Goal: Navigation & Orientation: Find specific page/section

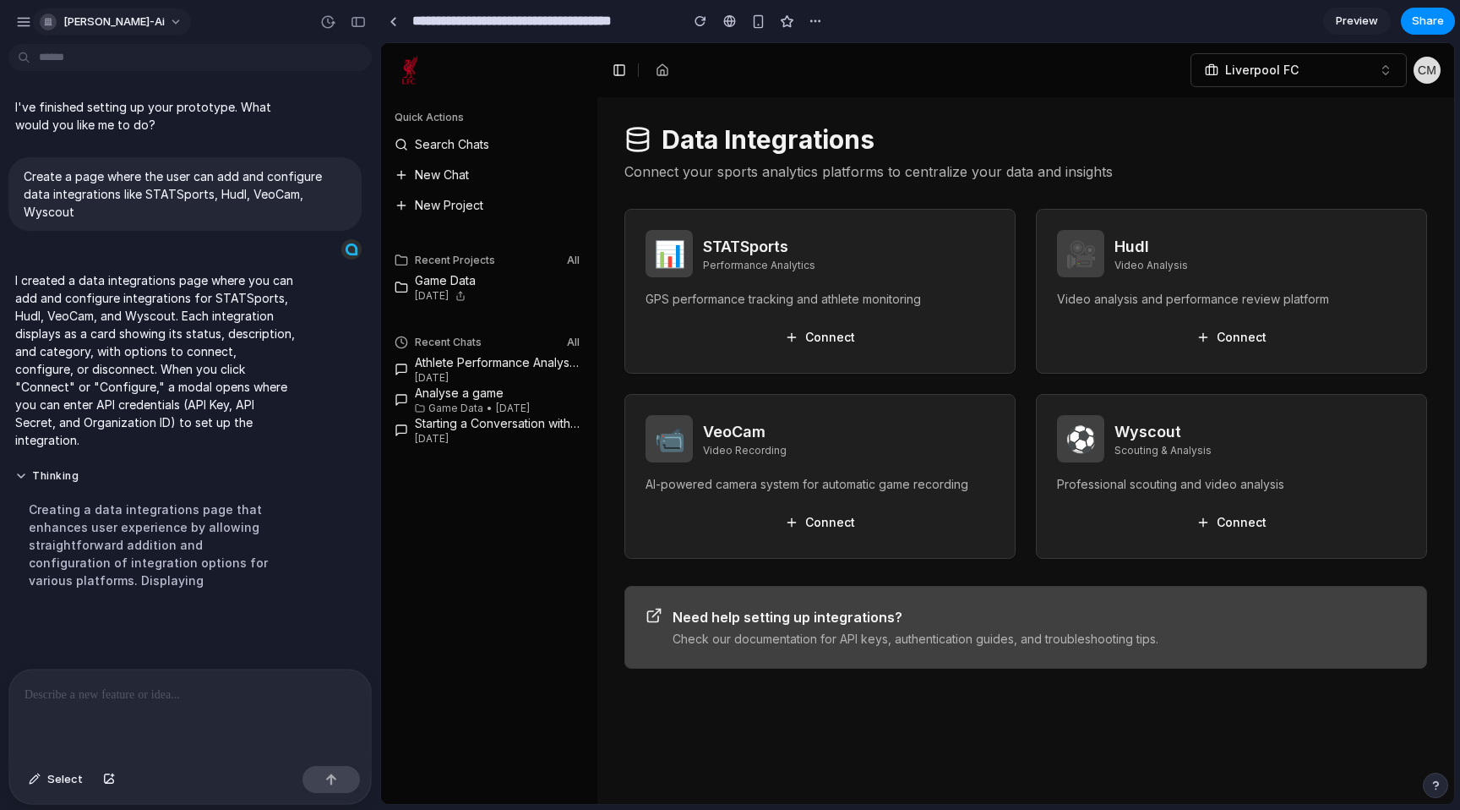
click at [73, 18] on span "[PERSON_NAME]-ai" at bounding box center [113, 22] width 101 height 17
click at [82, 30] on div "Settings Invite members Change theme Sign out" at bounding box center [730, 405] width 1460 height 810
click at [32, 28] on button "button" at bounding box center [23, 21] width 25 height 25
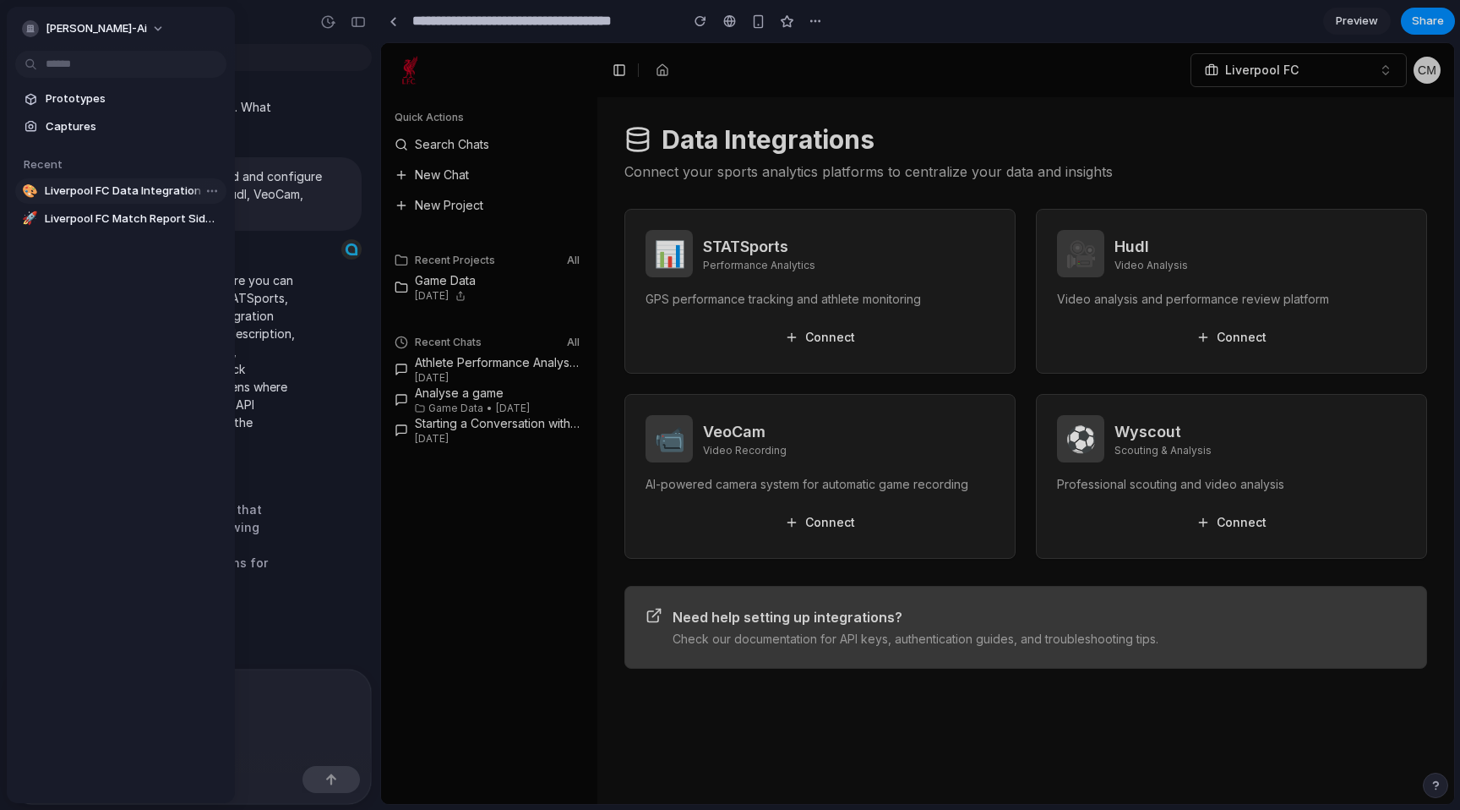
click at [110, 195] on span "Liverpool FC Data Integration Dashboard" at bounding box center [132, 191] width 175 height 17
click at [112, 216] on span "Liverpool FC Match Report Sidebar" at bounding box center [132, 218] width 175 height 17
type input "**********"
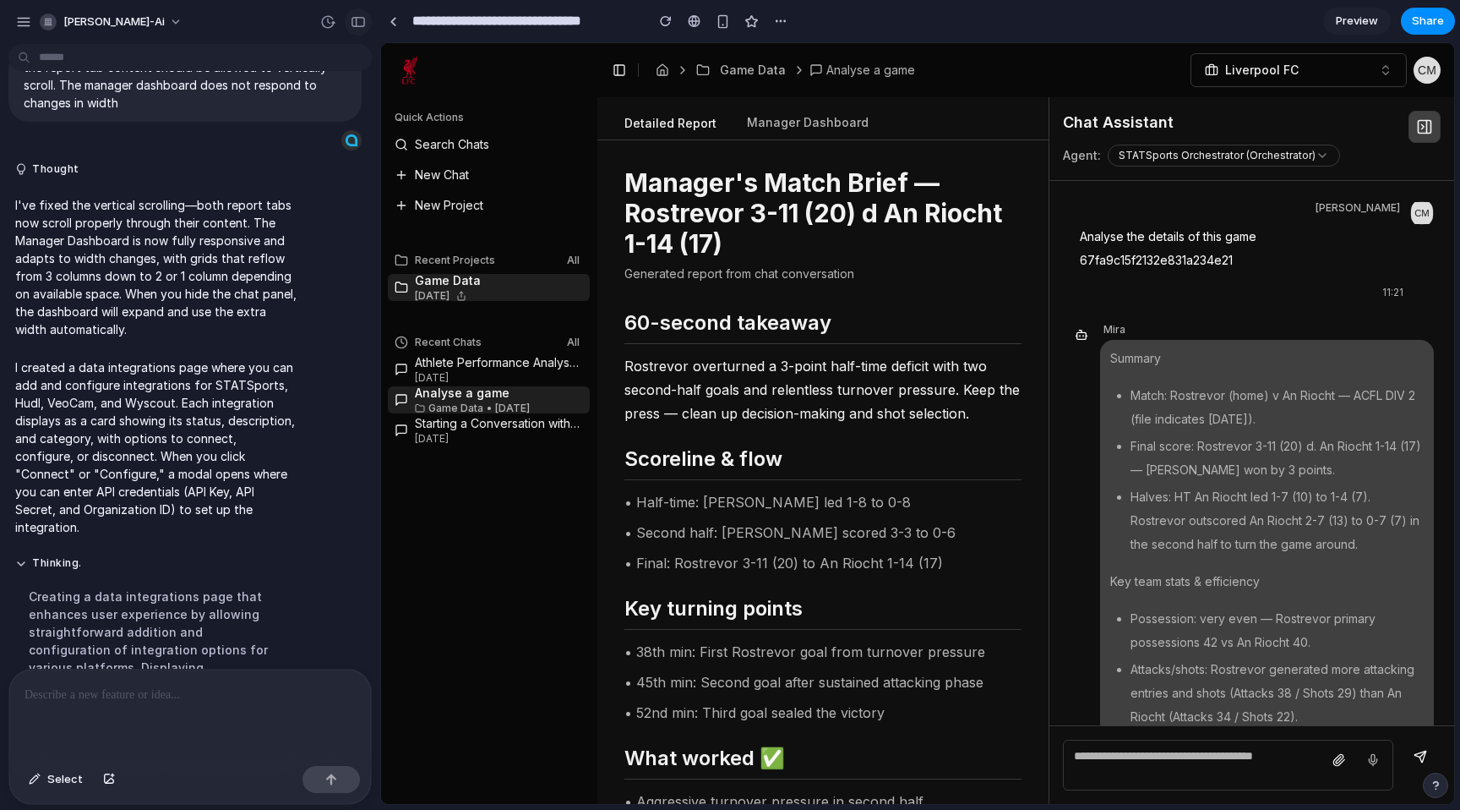
click at [361, 13] on button "button" at bounding box center [358, 21] width 27 height 27
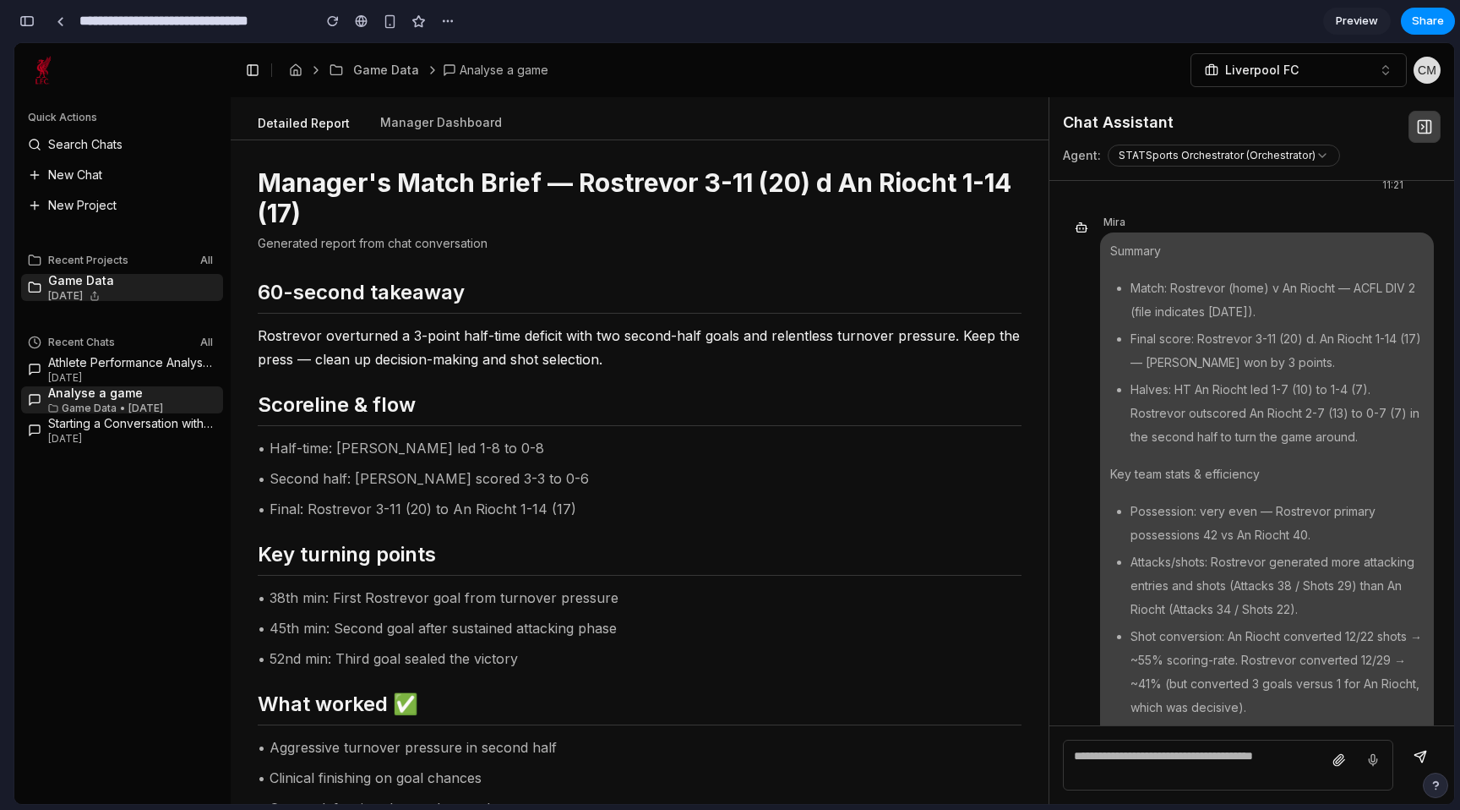
scroll to position [114, 0]
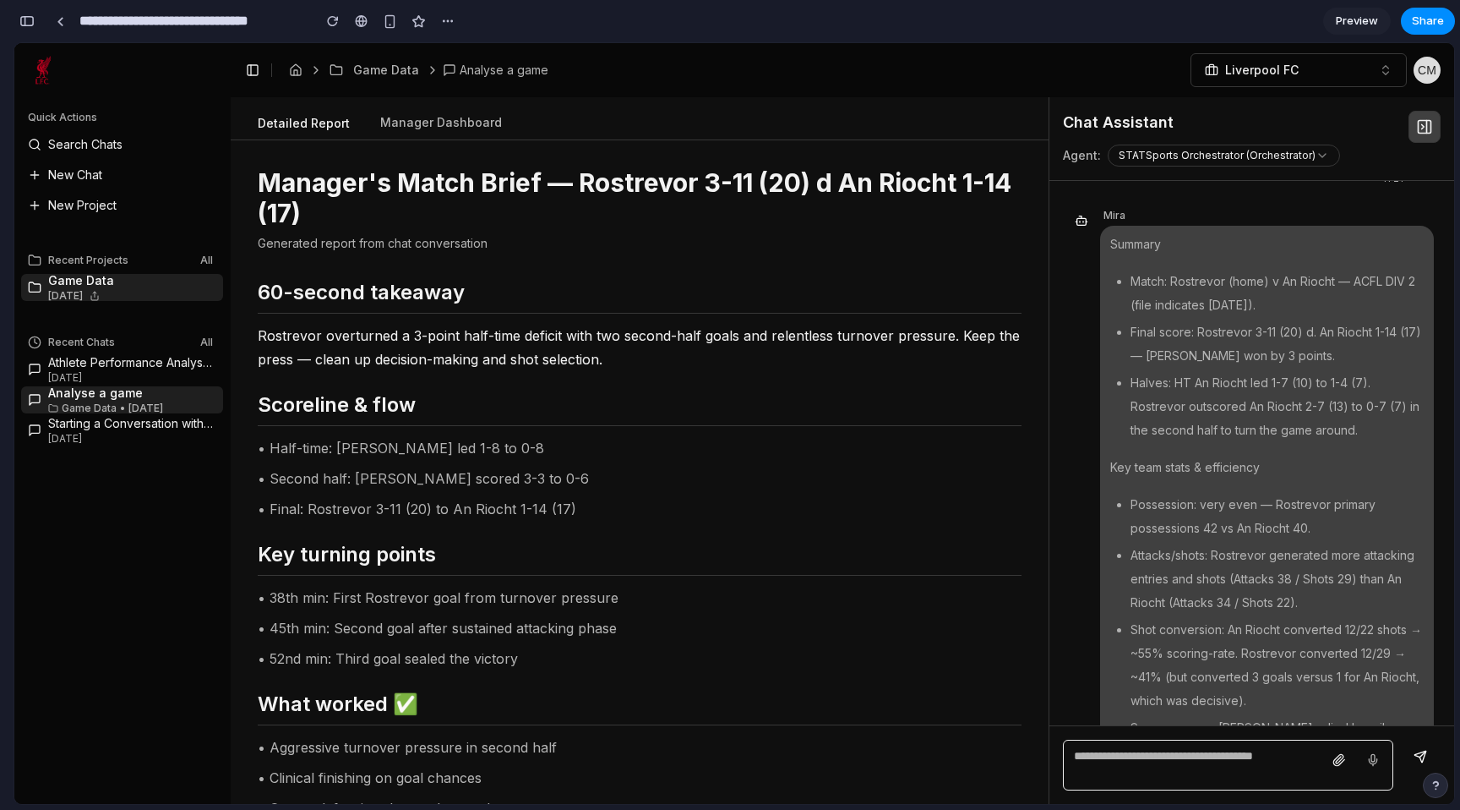
click at [1220, 766] on textarea at bounding box center [1228, 764] width 330 height 51
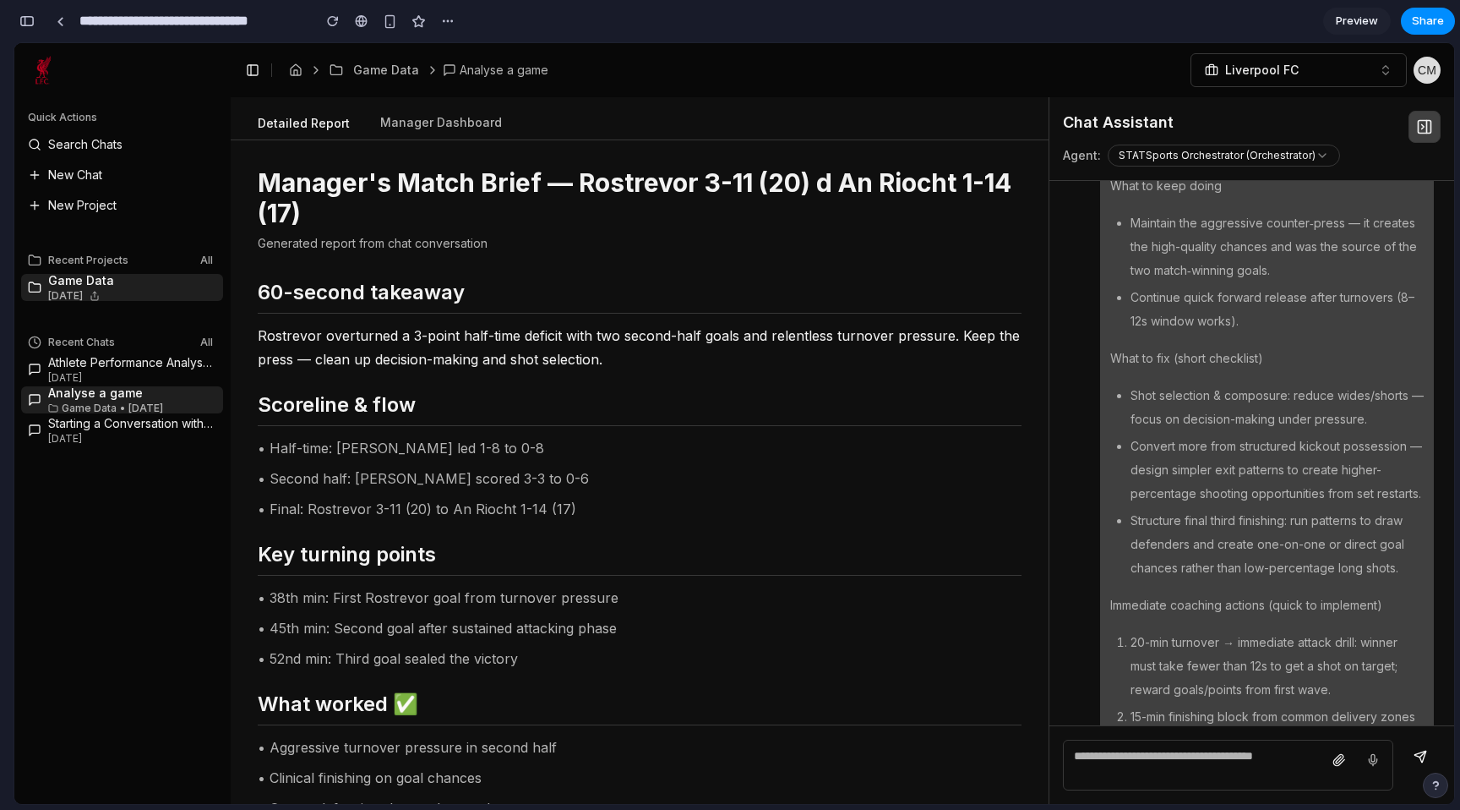
scroll to position [9952, 0]
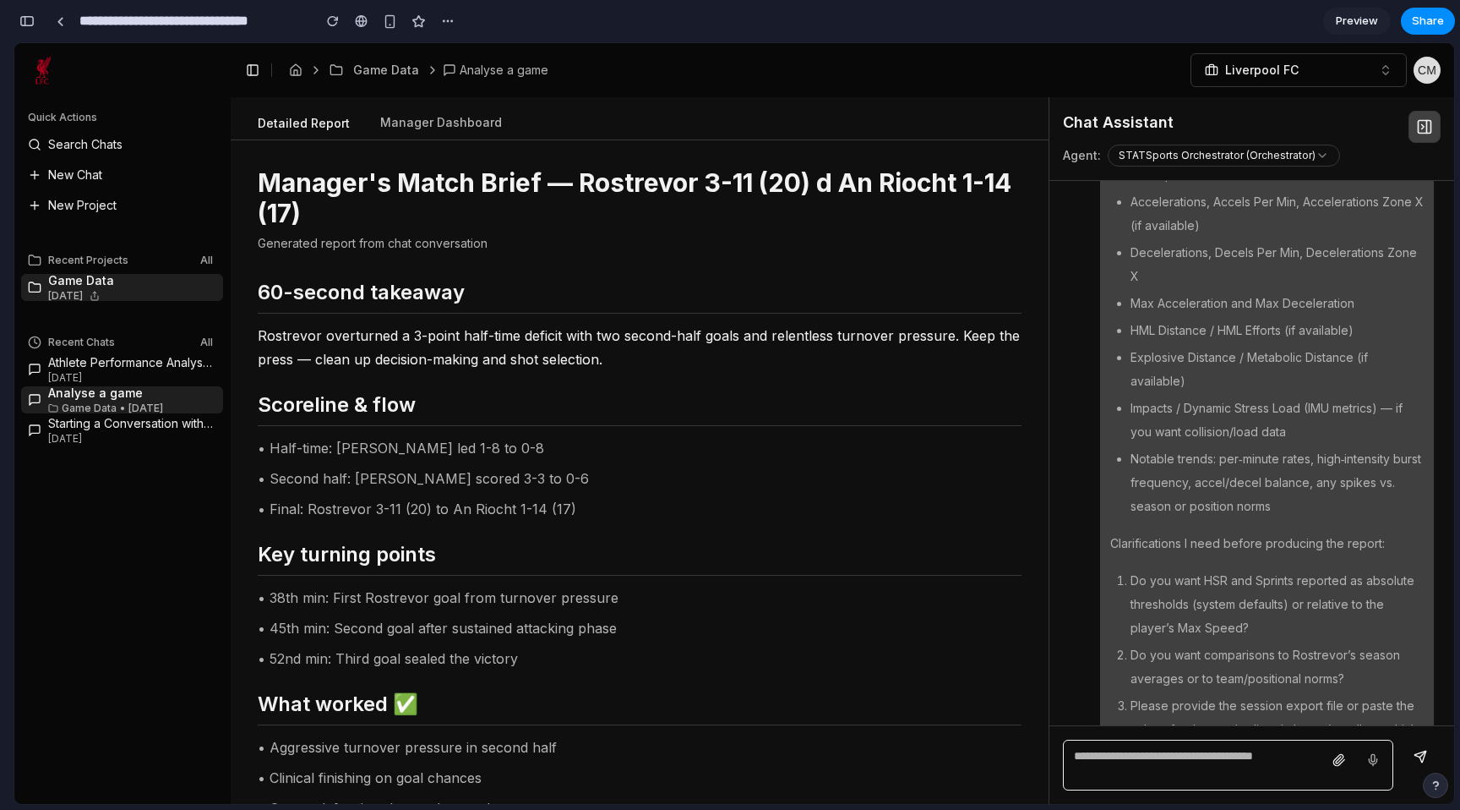
click at [1184, 757] on textarea at bounding box center [1228, 764] width 330 height 51
click at [461, 117] on button "Manager Dashboard" at bounding box center [441, 123] width 149 height 32
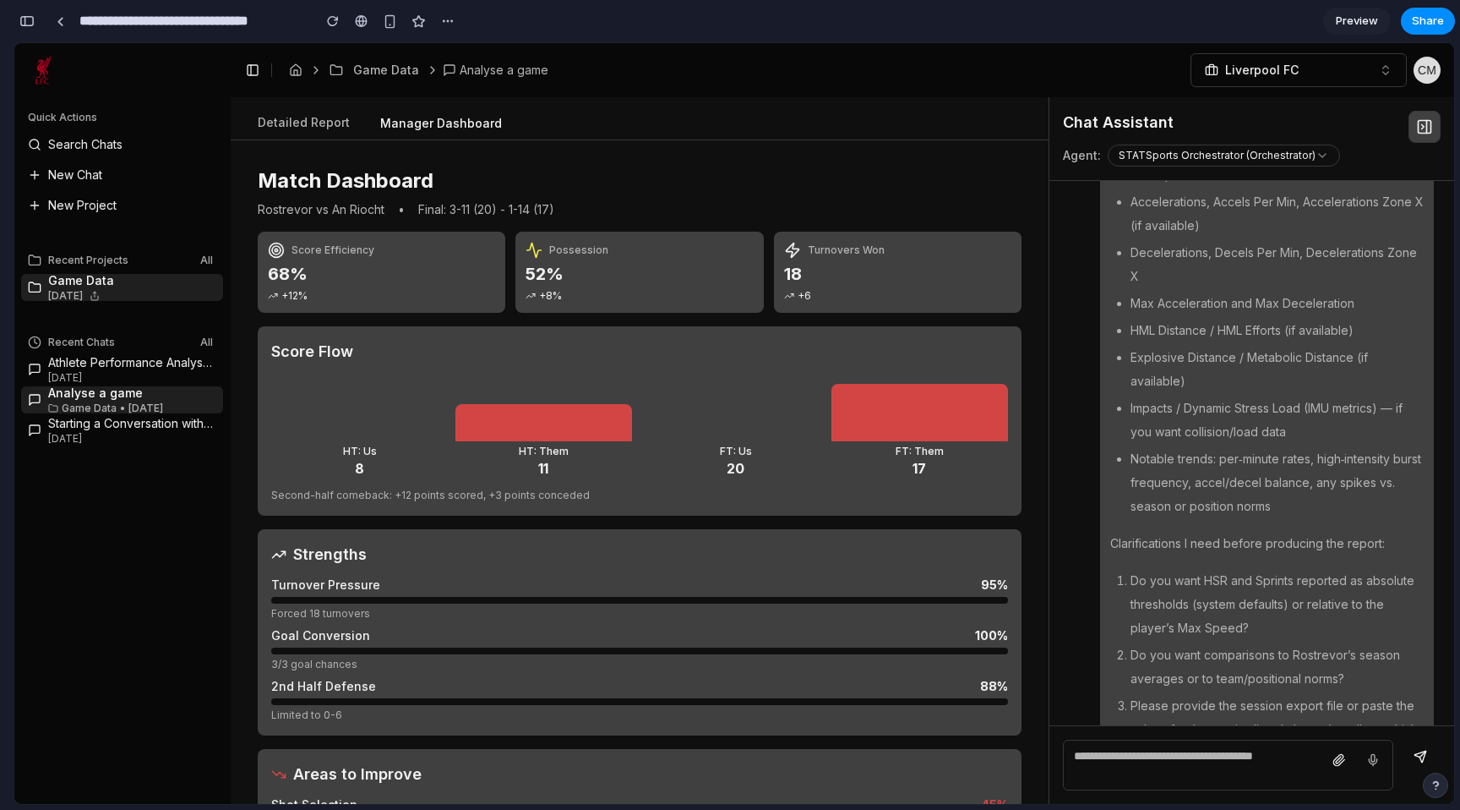
scroll to position [17, 0]
